Goal: Find specific page/section: Find specific page/section

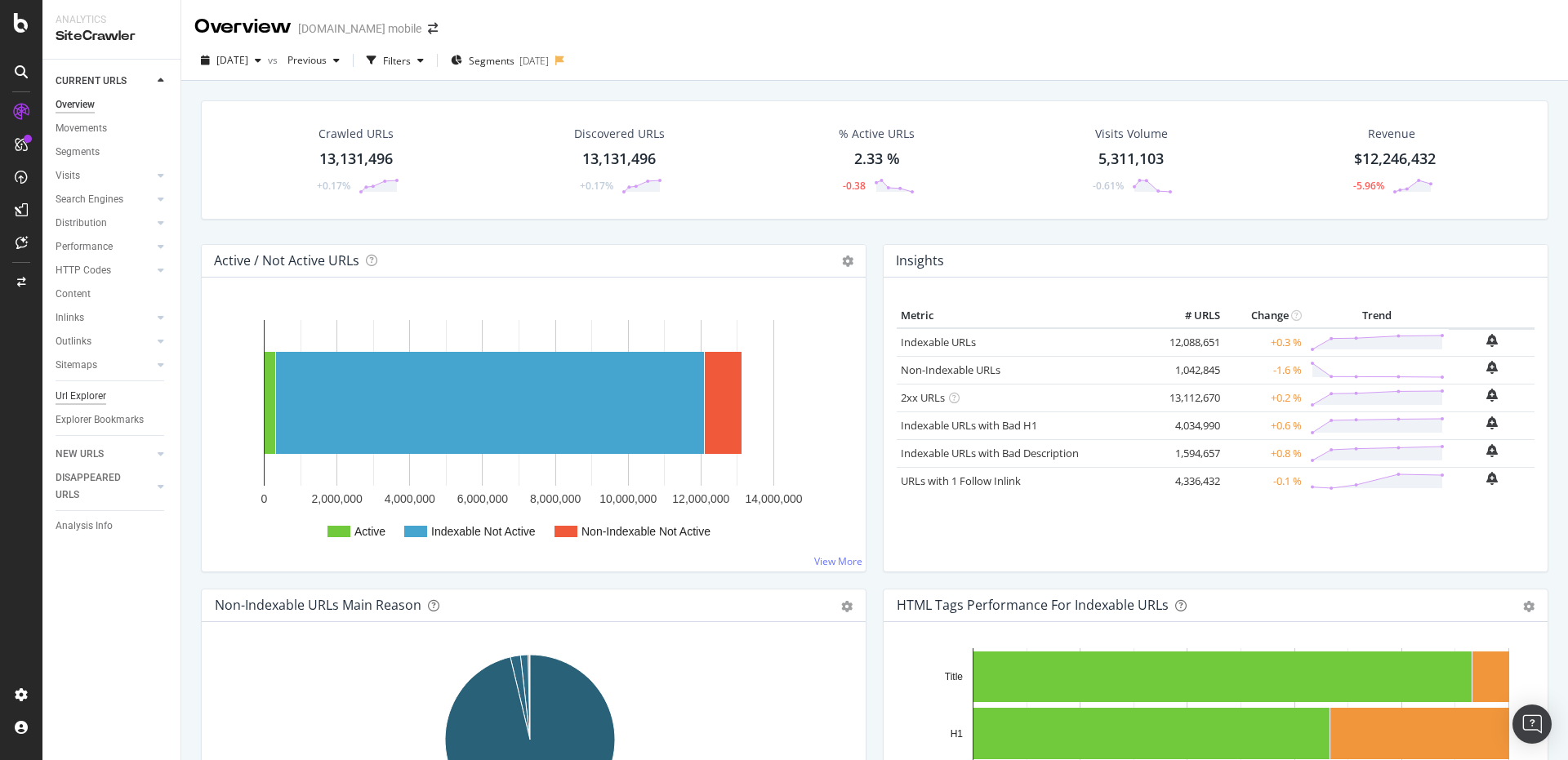
click at [85, 397] on div "Url Explorer" at bounding box center [81, 396] width 50 height 17
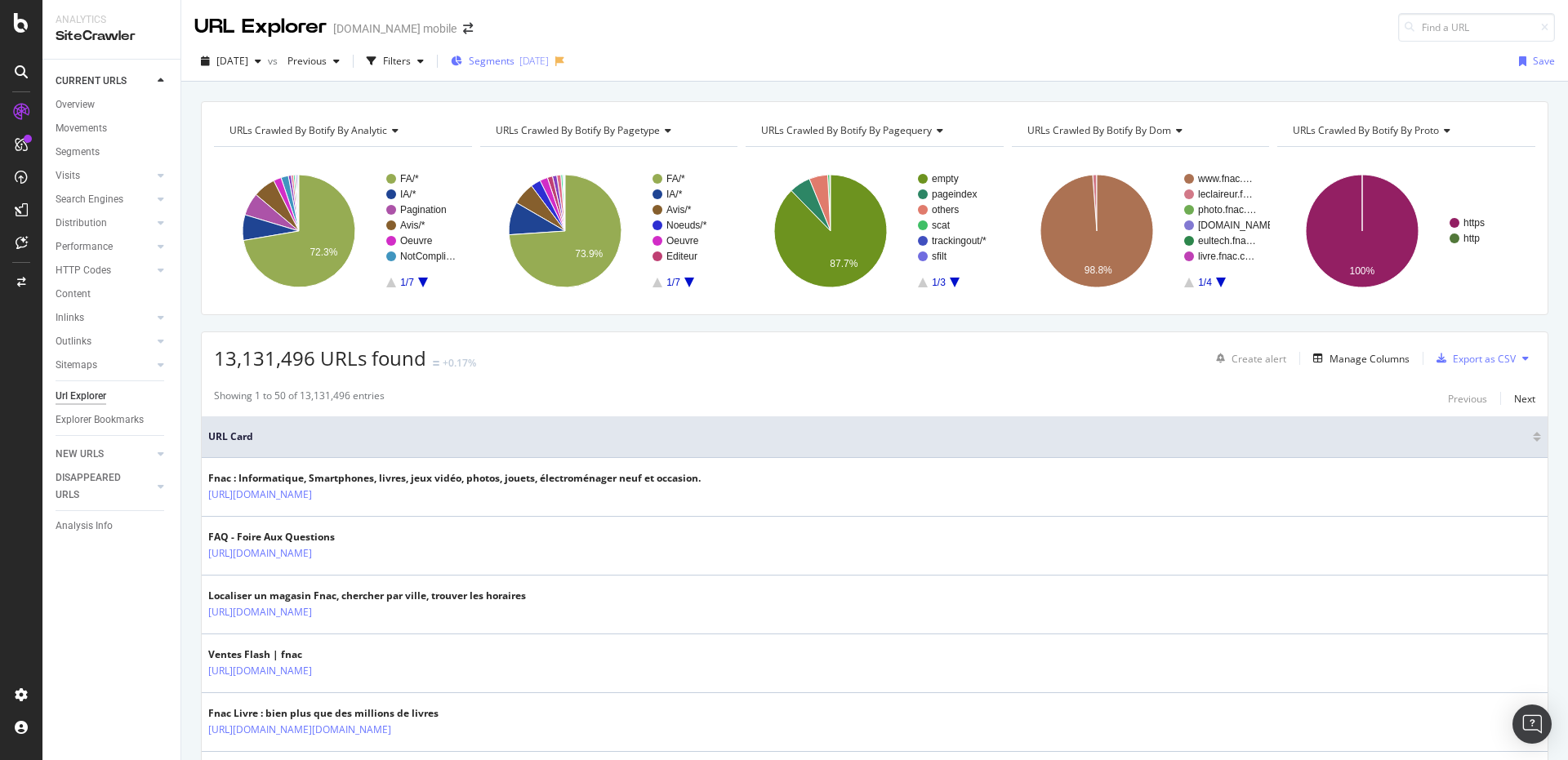
click at [544, 66] on div "Segments [DATE]" at bounding box center [500, 60] width 98 height 13
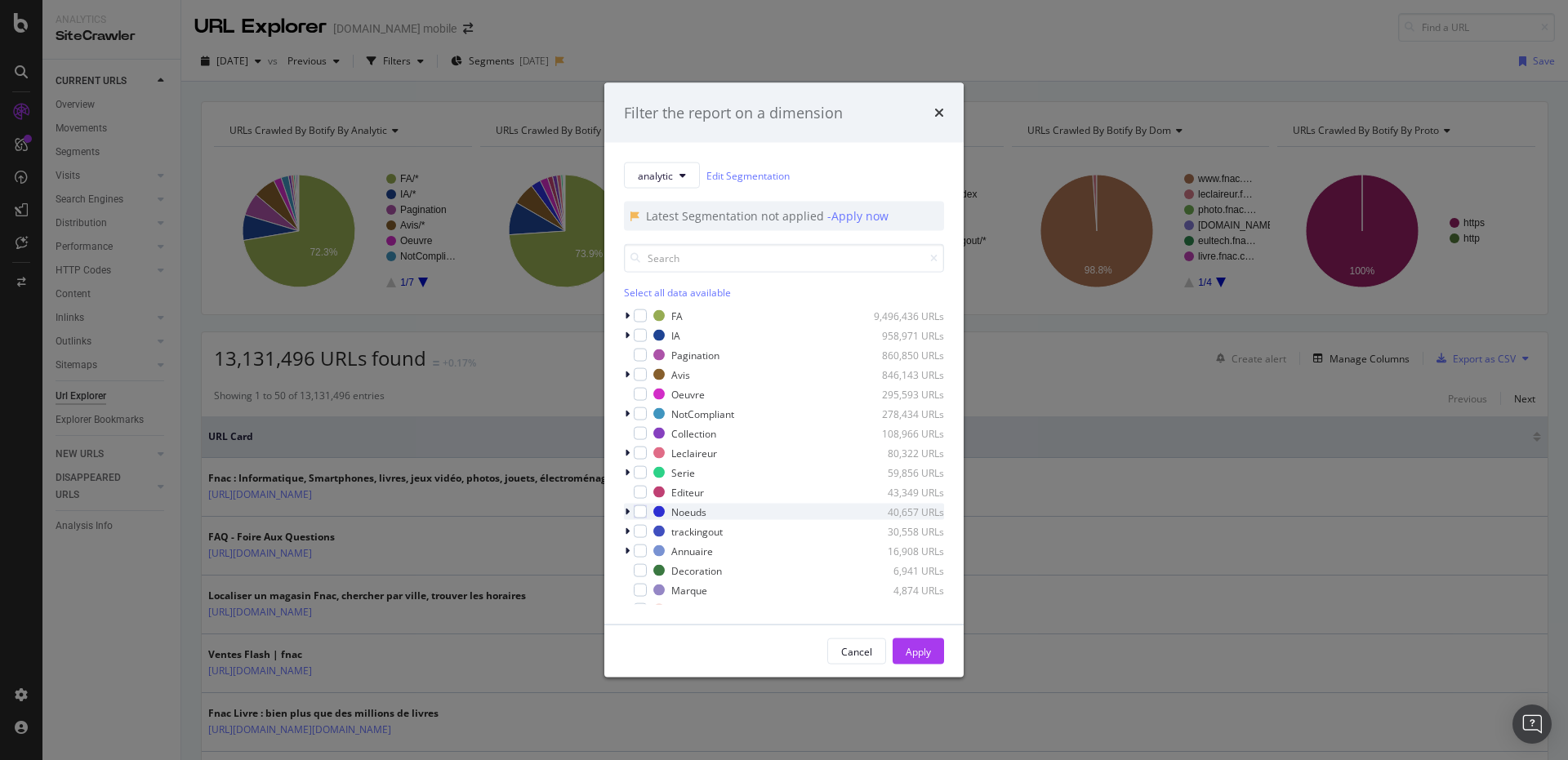
click at [627, 515] on icon "modal" at bounding box center [626, 511] width 4 height 10
click at [651, 503] on div "modal" at bounding box center [650, 505] width 13 height 13
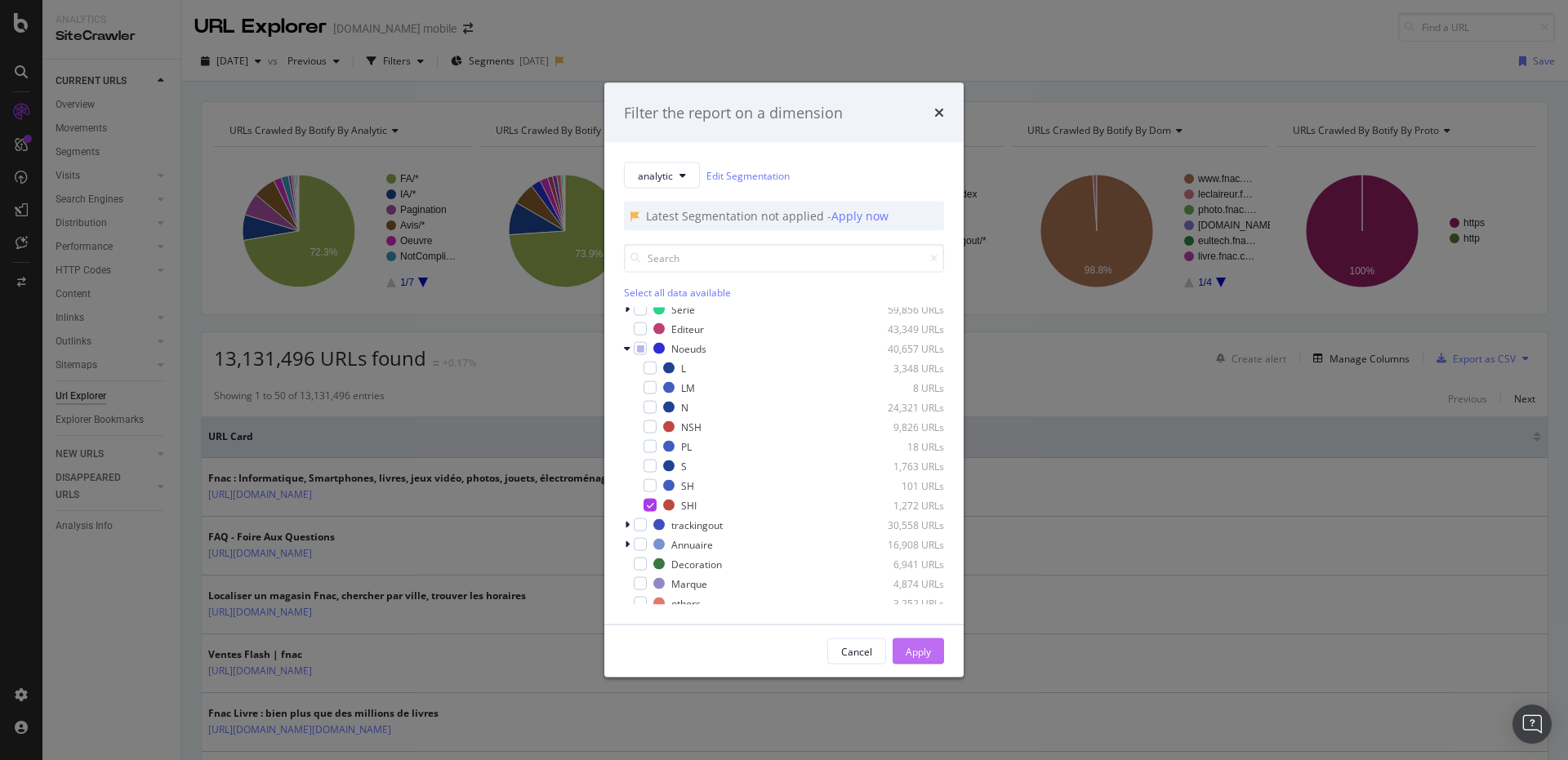
click at [903, 658] on button "Apply" at bounding box center [917, 651] width 51 height 26
